Goal: Task Accomplishment & Management: Manage account settings

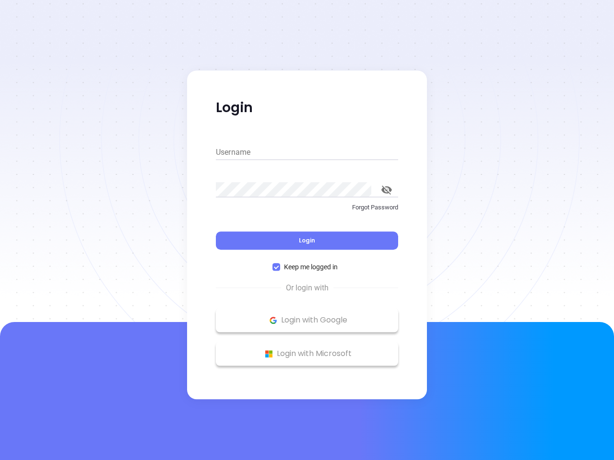
click at [307, 230] on div "Login" at bounding box center [307, 235] width 182 height 30
click at [307, 152] on input "Username" at bounding box center [307, 152] width 182 height 15
click at [386, 190] on icon "toggle password visibility" at bounding box center [386, 190] width 11 height 9
click at [307, 241] on span "Login" at bounding box center [307, 240] width 16 height 8
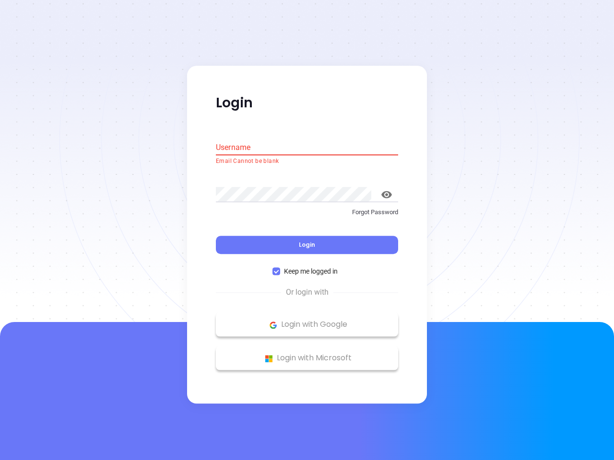
click at [307, 267] on span "Keep me logged in" at bounding box center [310, 272] width 61 height 11
click at [280, 268] on input "Keep me logged in" at bounding box center [276, 272] width 8 height 8
checkbox input "false"
click at [307, 320] on p "Login with Google" at bounding box center [307, 325] width 173 height 14
click at [307, 354] on p "Login with Microsoft" at bounding box center [307, 358] width 173 height 14
